Goal: Information Seeking & Learning: Learn about a topic

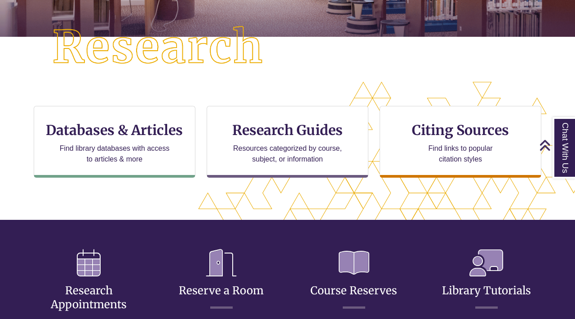
scroll to position [230, 0]
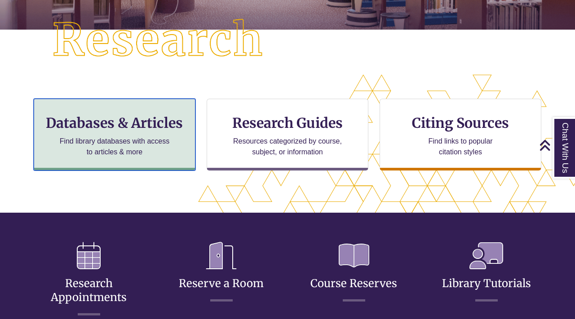
click at [156, 142] on p "Find library databases with access to articles & more" at bounding box center [114, 147] width 117 height 22
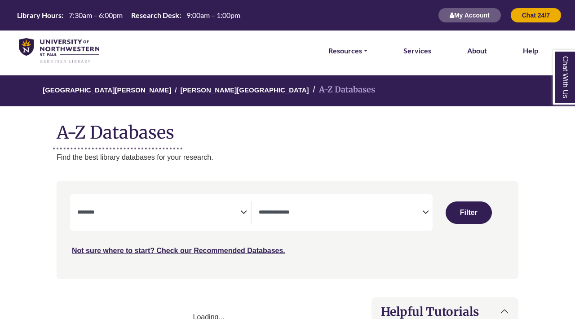
select select "Database Subject Filter"
select select "Database Types Filter"
select select "Database Subject Filter"
select select "Database Types Filter"
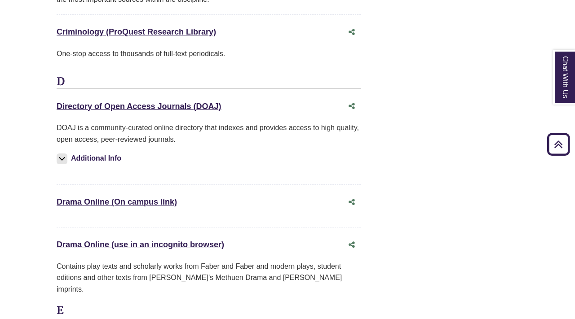
scroll to position [2816, 0]
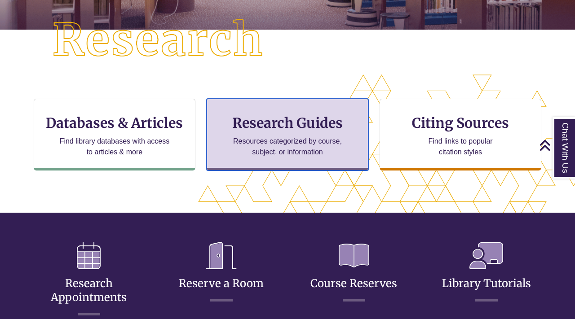
click at [314, 146] on p "Resources categorized by course, subject, or information" at bounding box center [287, 147] width 117 height 22
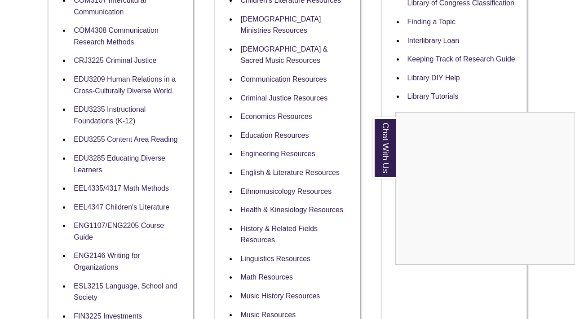
scroll to position [382, 0]
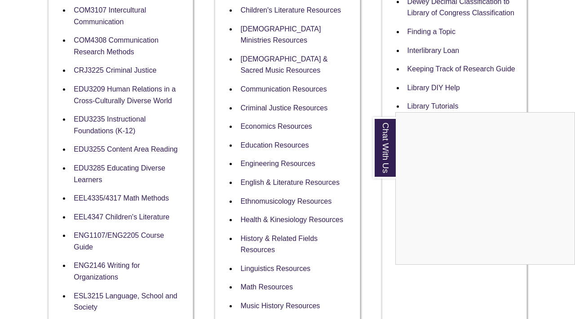
click at [549, 86] on div "Chat With Us" at bounding box center [287, 159] width 575 height 319
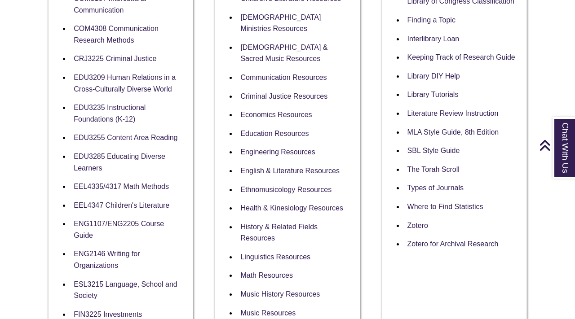
scroll to position [407, 0]
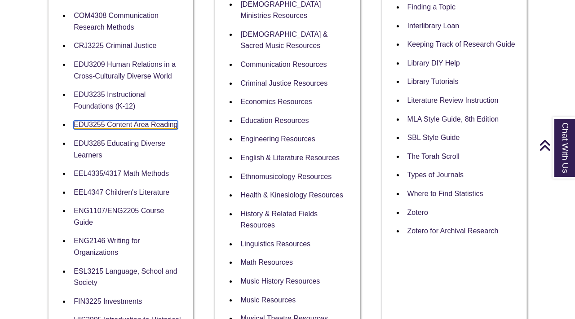
click at [147, 125] on link "EDU3255 Content Area Reading" at bounding box center [126, 125] width 104 height 9
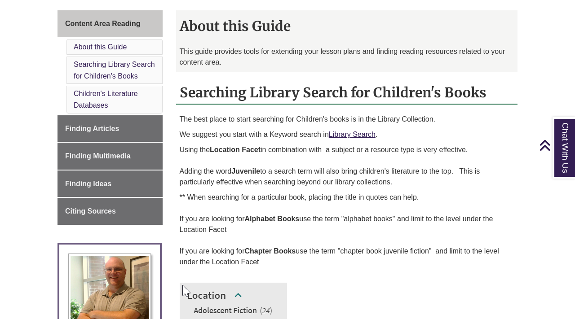
scroll to position [228, 0]
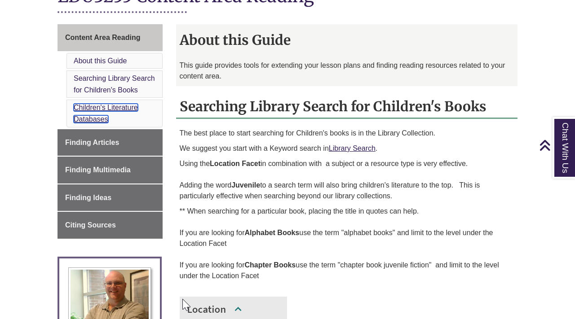
click at [118, 109] on link "Children's Literature Databases" at bounding box center [106, 113] width 64 height 19
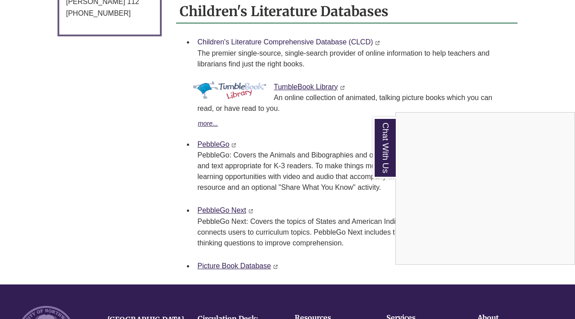
click at [344, 40] on div "Chat With Us" at bounding box center [287, 159] width 575 height 319
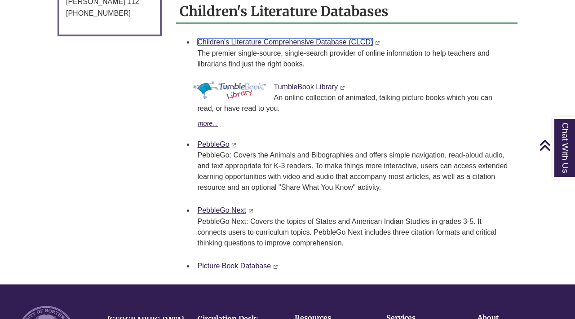
click at [344, 40] on link "Children's Literature Comprehensive Database (CLCD)" at bounding box center [286, 42] width 176 height 8
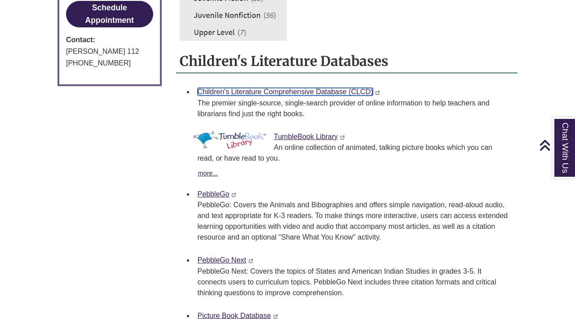
scroll to position [632, 0]
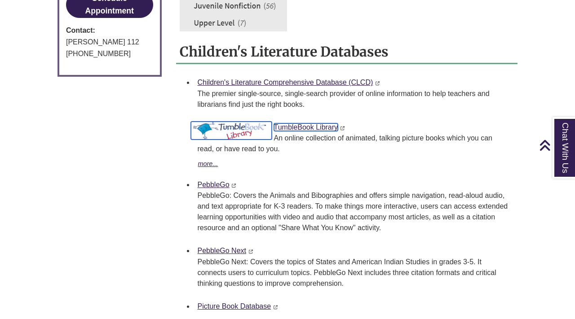
click at [292, 126] on link "TumbleBook Library" at bounding box center [306, 128] width 64 height 8
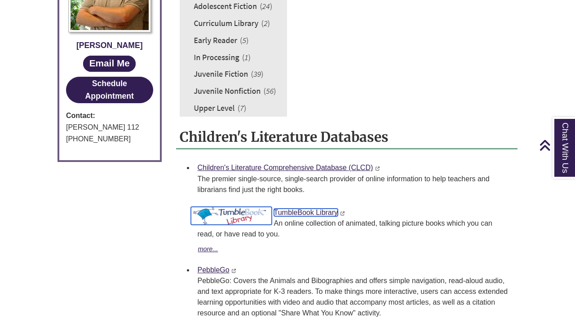
scroll to position [516, 0]
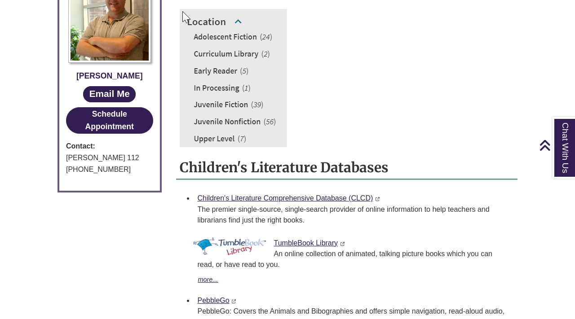
click at [240, 107] on img at bounding box center [233, 78] width 107 height 138
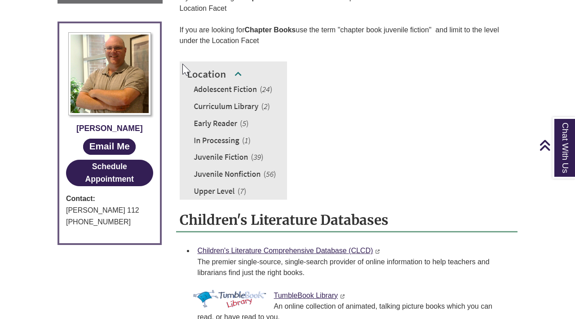
scroll to position [500, 0]
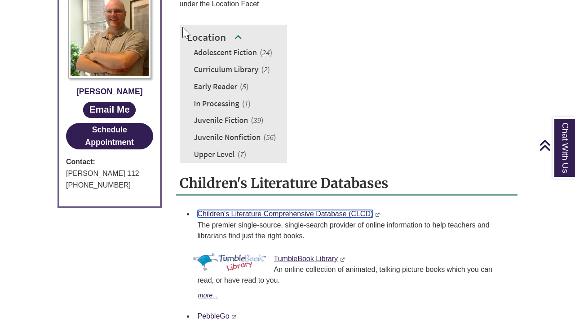
click at [305, 214] on link "Children's Literature Comprehensive Database (CLCD)" at bounding box center [286, 214] width 176 height 8
